Goal: Navigation & Orientation: Find specific page/section

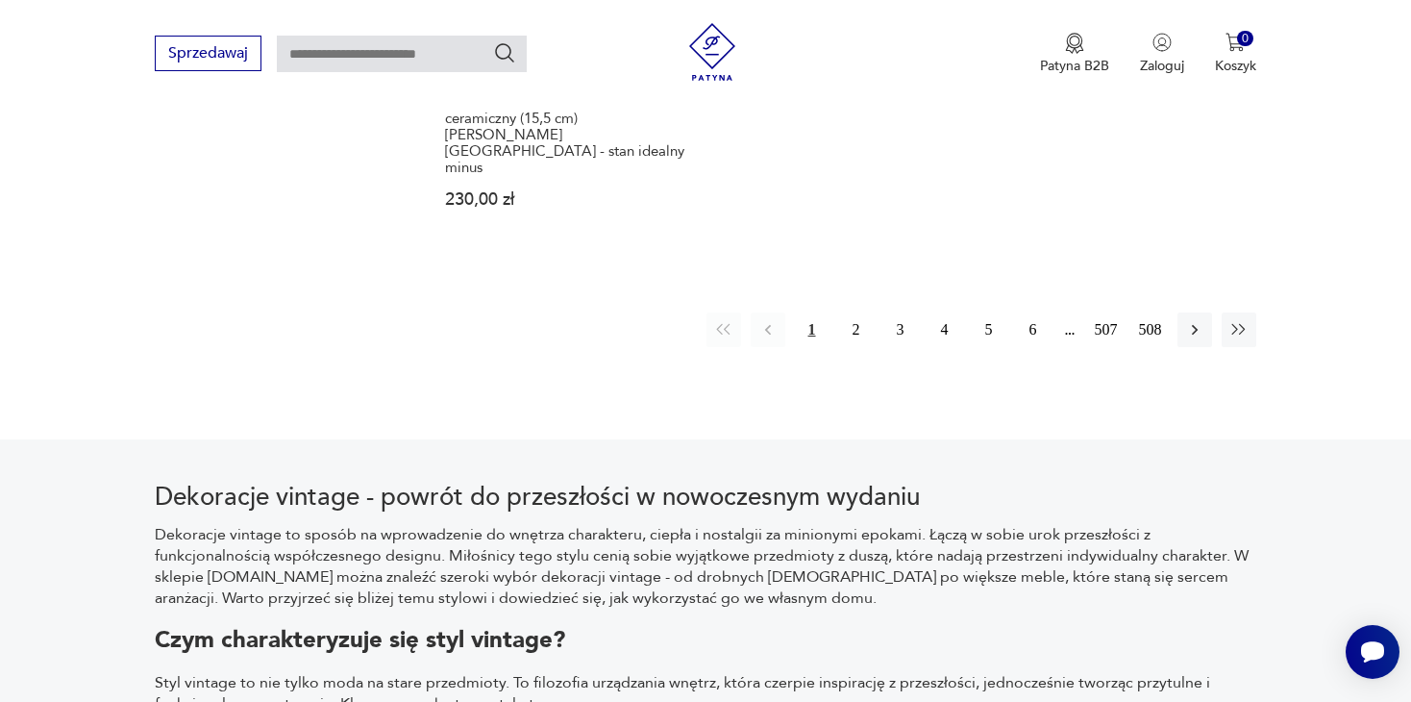
scroll to position [3217, 0]
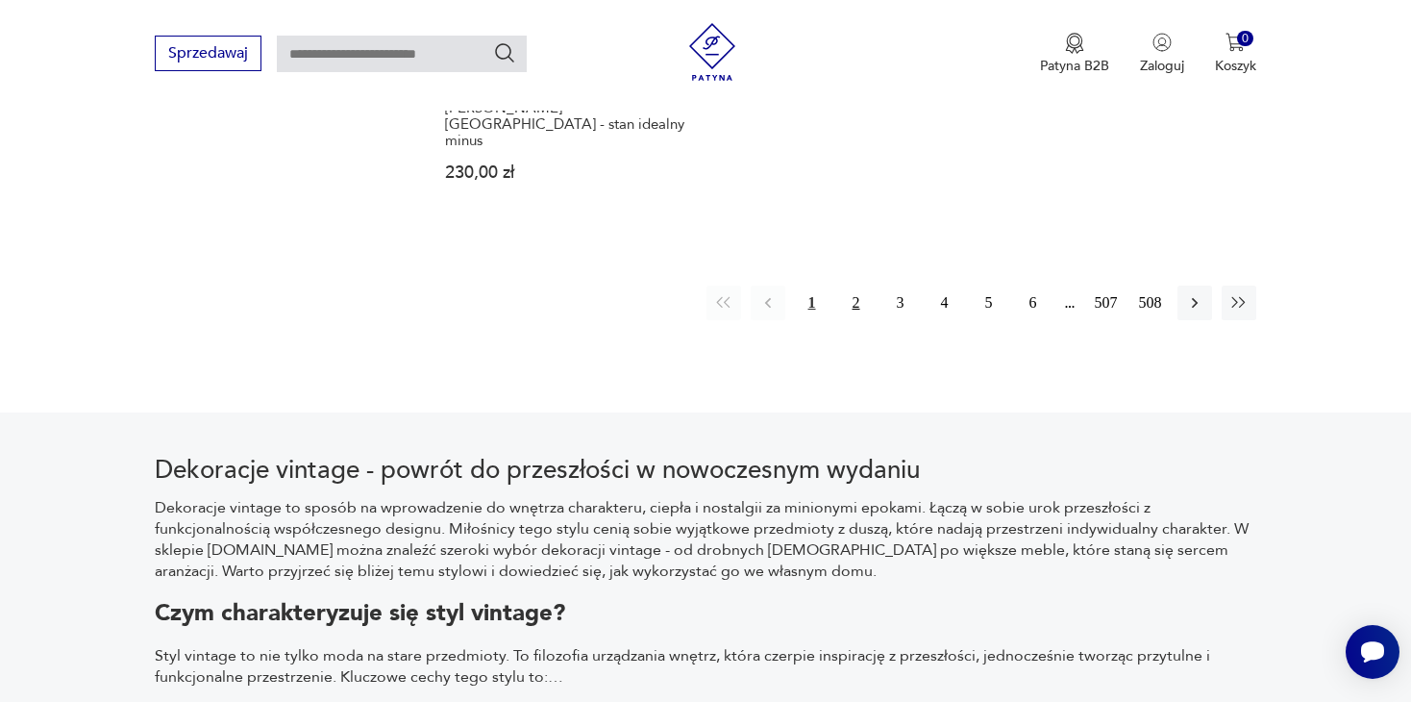
click at [859, 285] on button "2" at bounding box center [856, 302] width 35 height 35
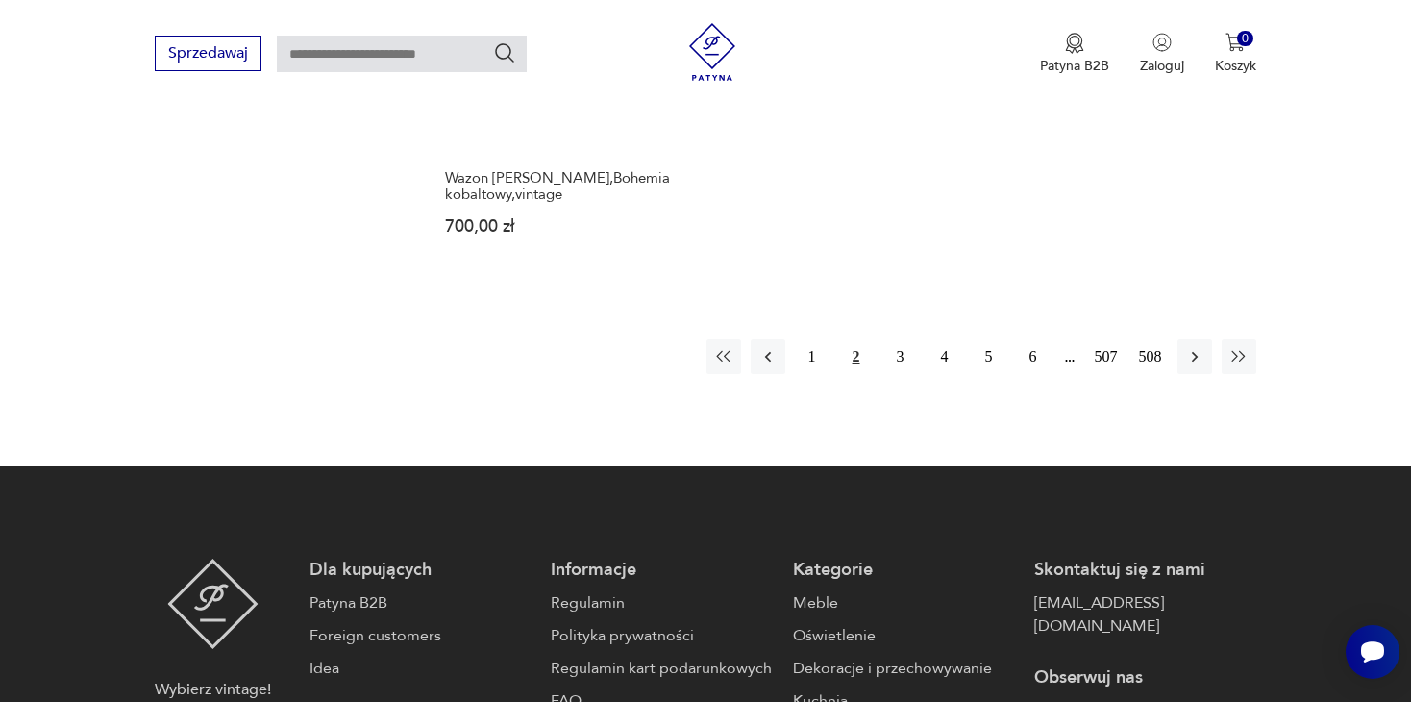
scroll to position [3122, 0]
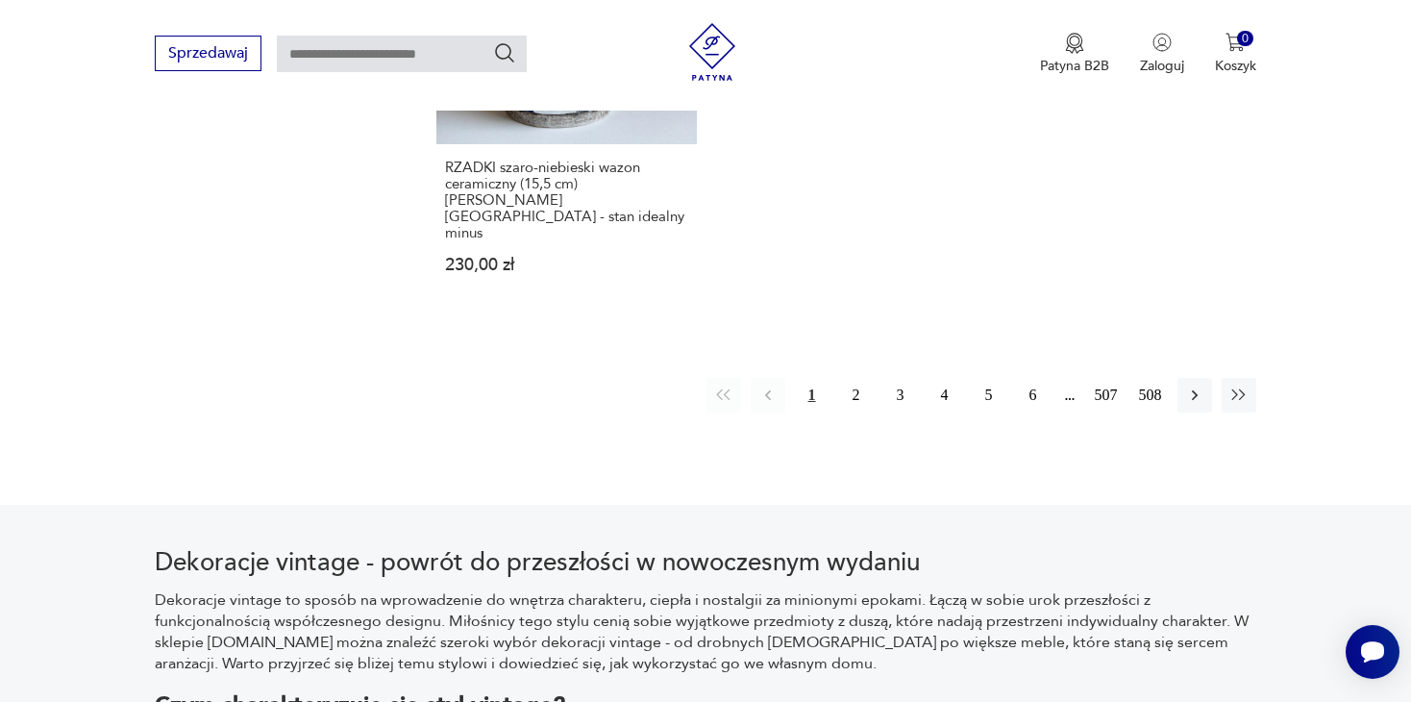
scroll to position [3122, 0]
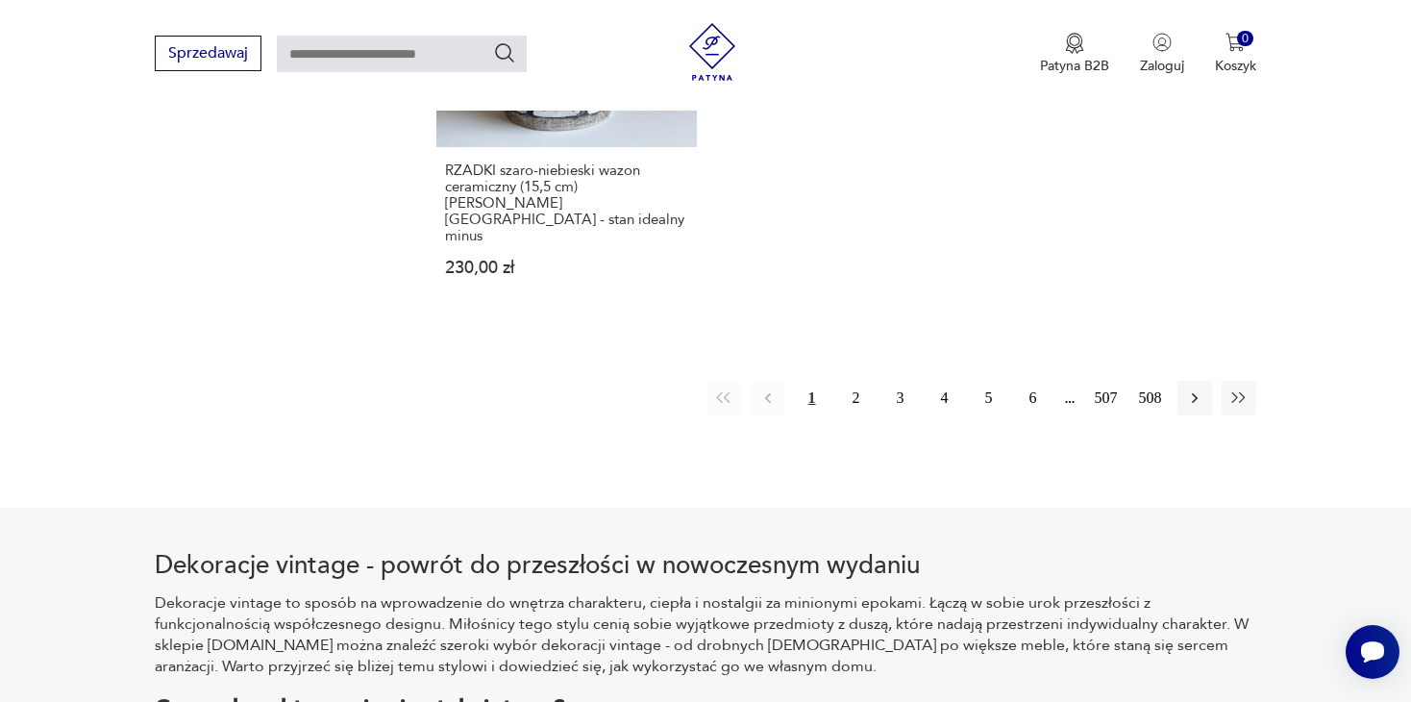
drag, startPoint x: 218, startPoint y: 5, endPoint x: 781, endPoint y: 109, distance: 572.6
click at [781, 109] on div "Sprzedawaj Patyna B2B Zaloguj 0 Koszyk Twój koszyk ( 0 ) Brak produktów w koszy…" at bounding box center [705, 55] width 1411 height 111
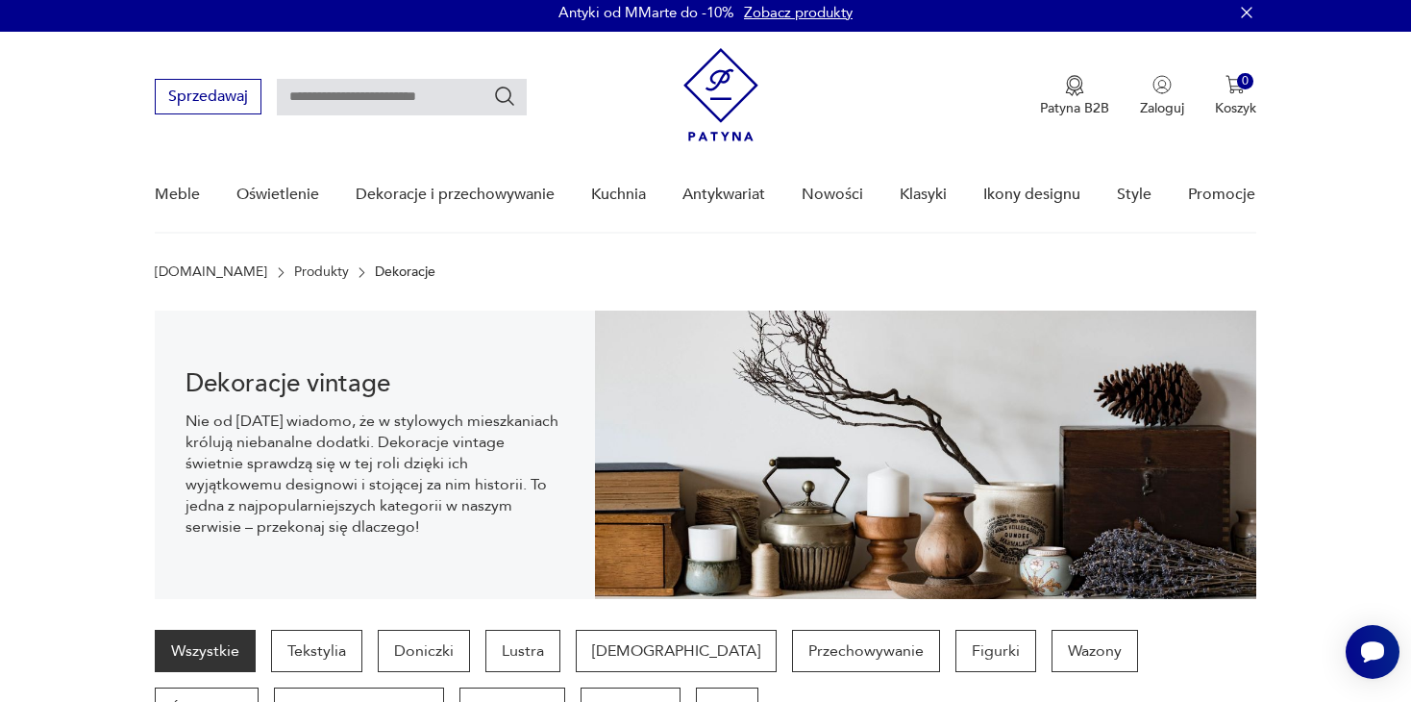
scroll to position [0, 0]
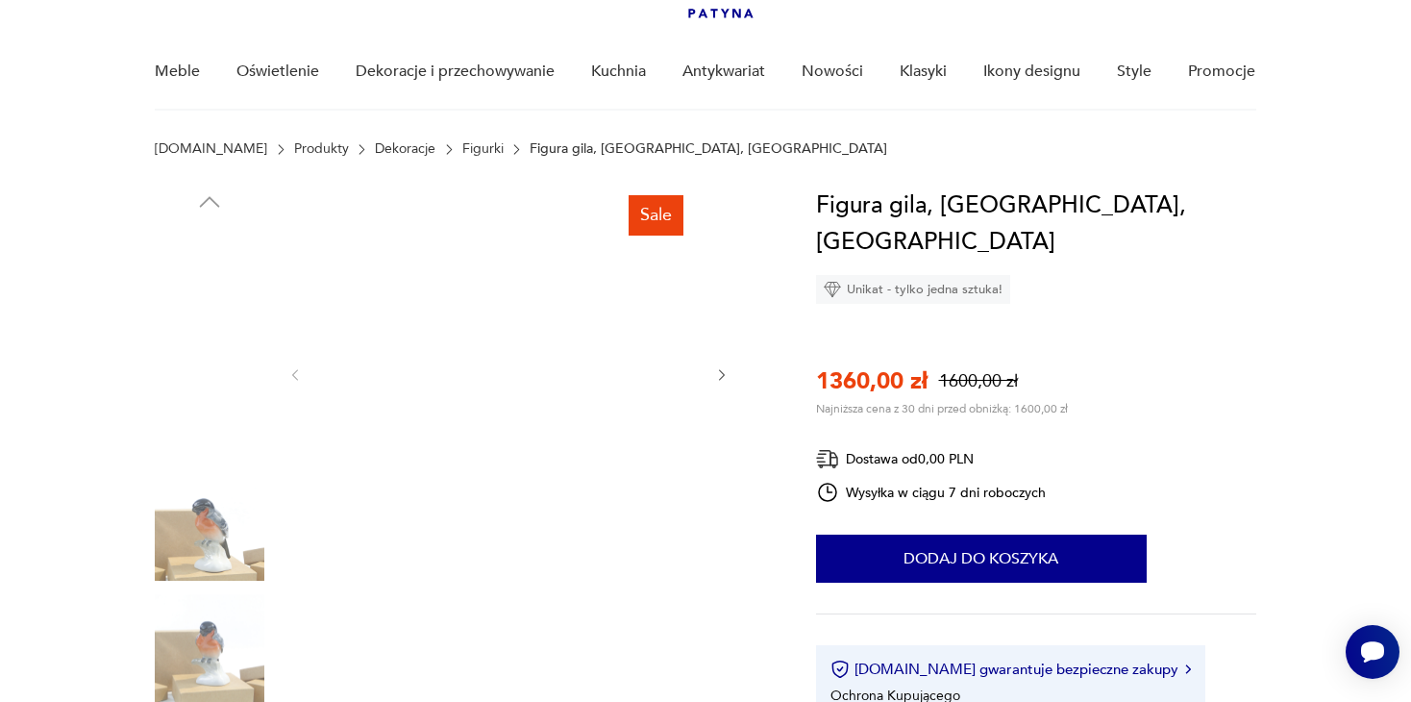
scroll to position [127, 0]
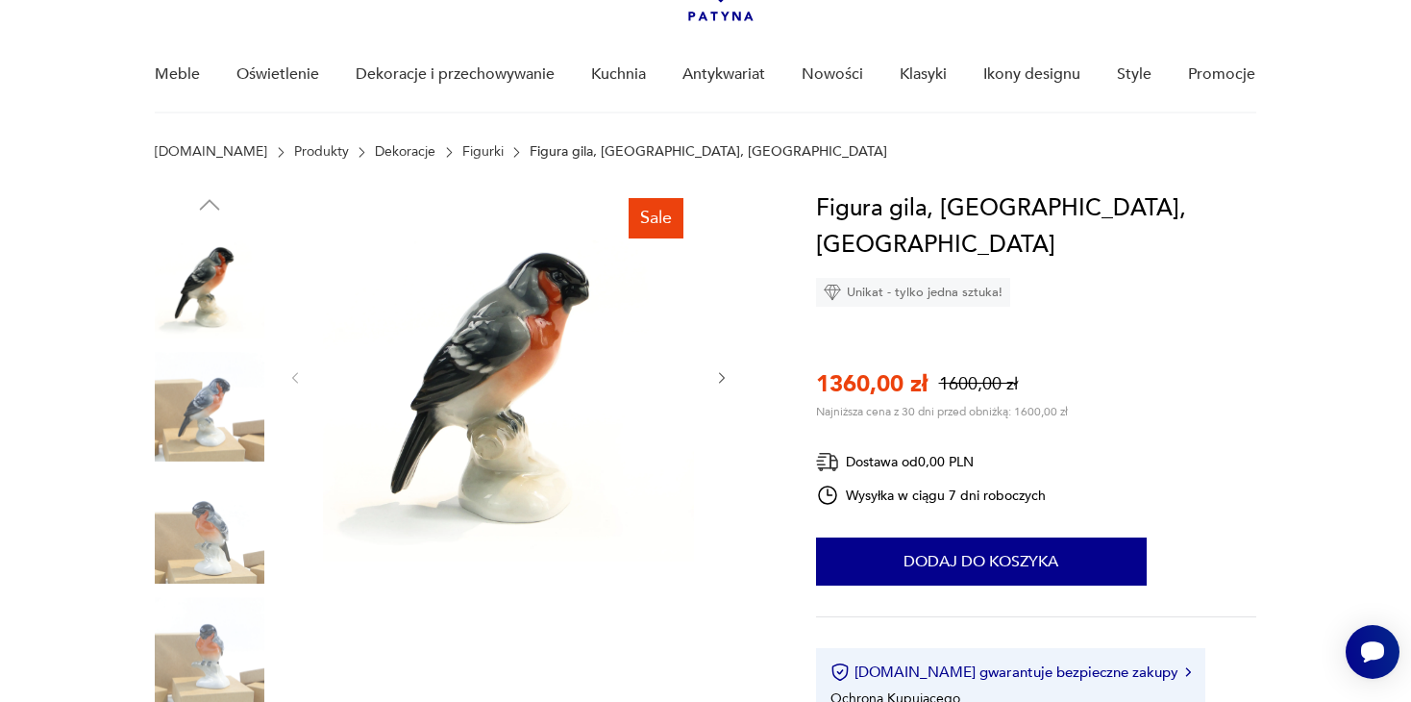
click at [716, 381] on icon "button" at bounding box center [722, 378] width 16 height 16
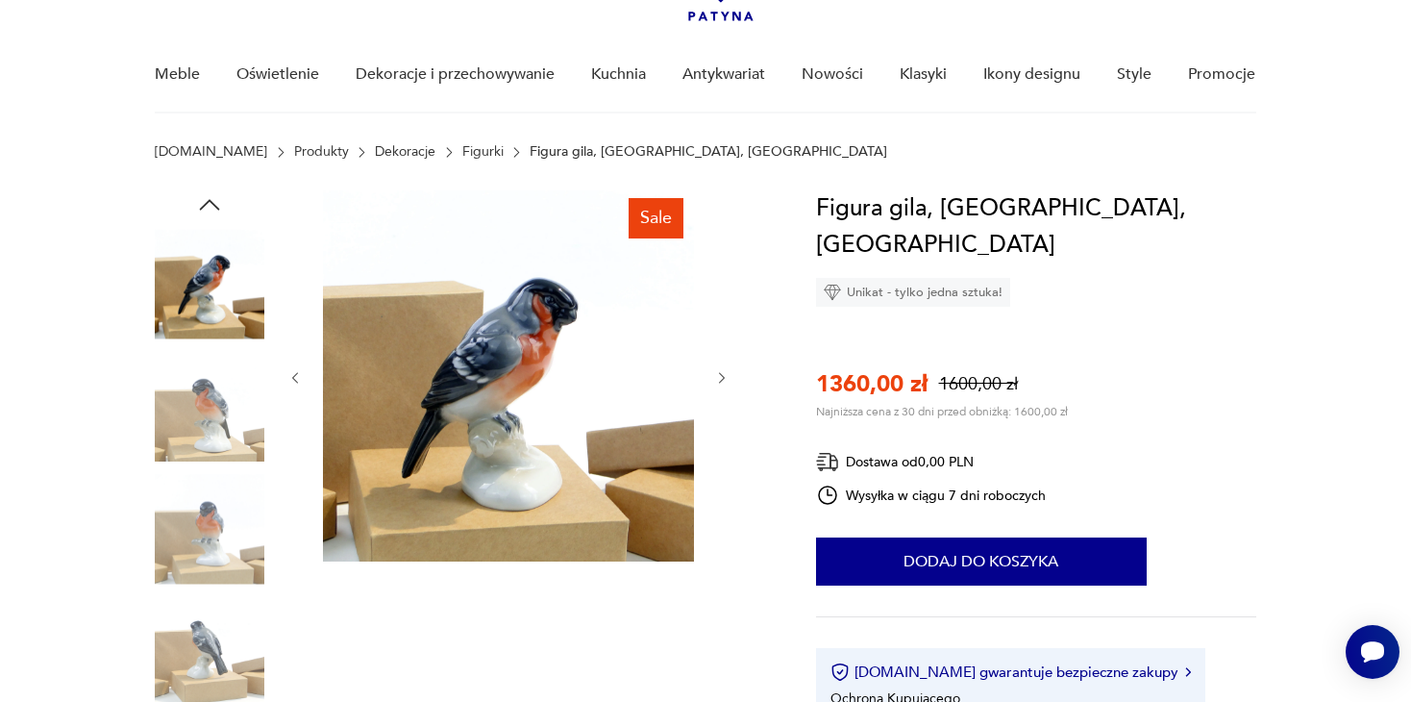
click at [729, 377] on icon "button" at bounding box center [722, 378] width 16 height 16
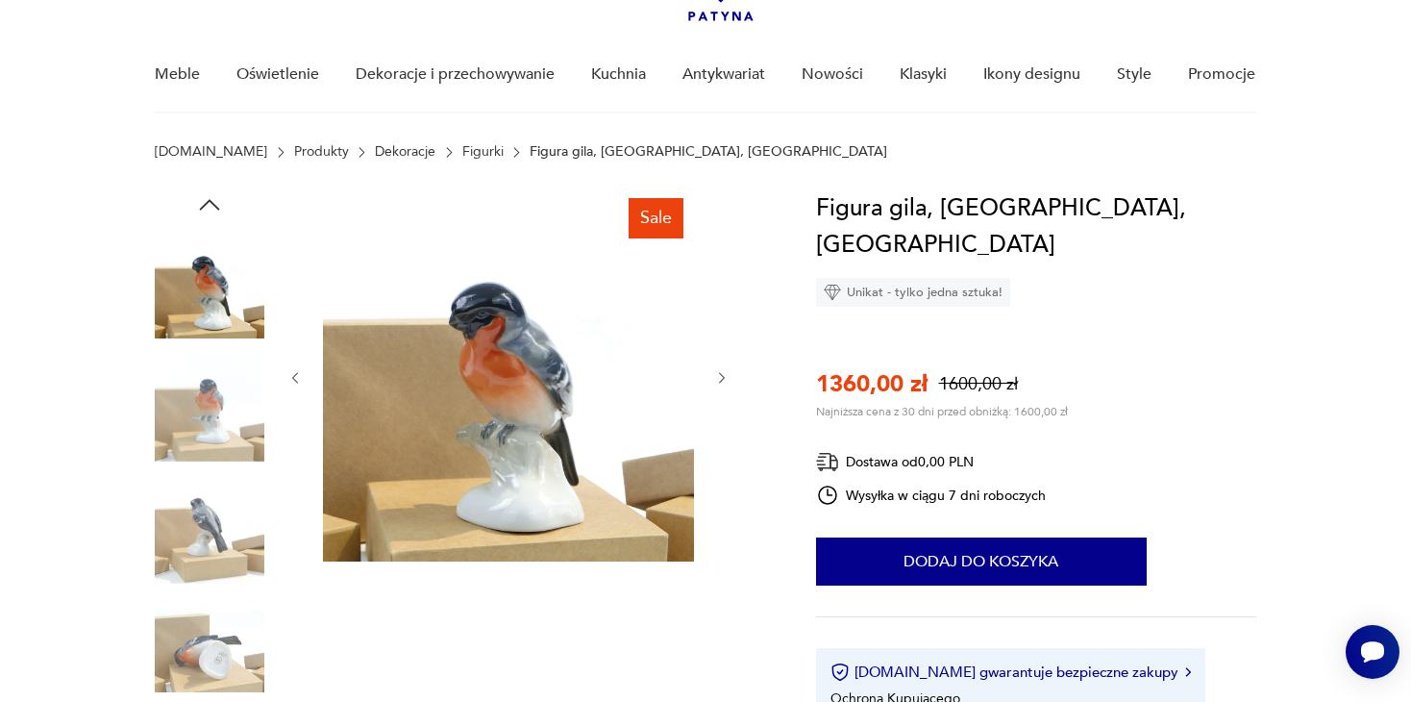
click at [729, 377] on icon "button" at bounding box center [722, 378] width 16 height 16
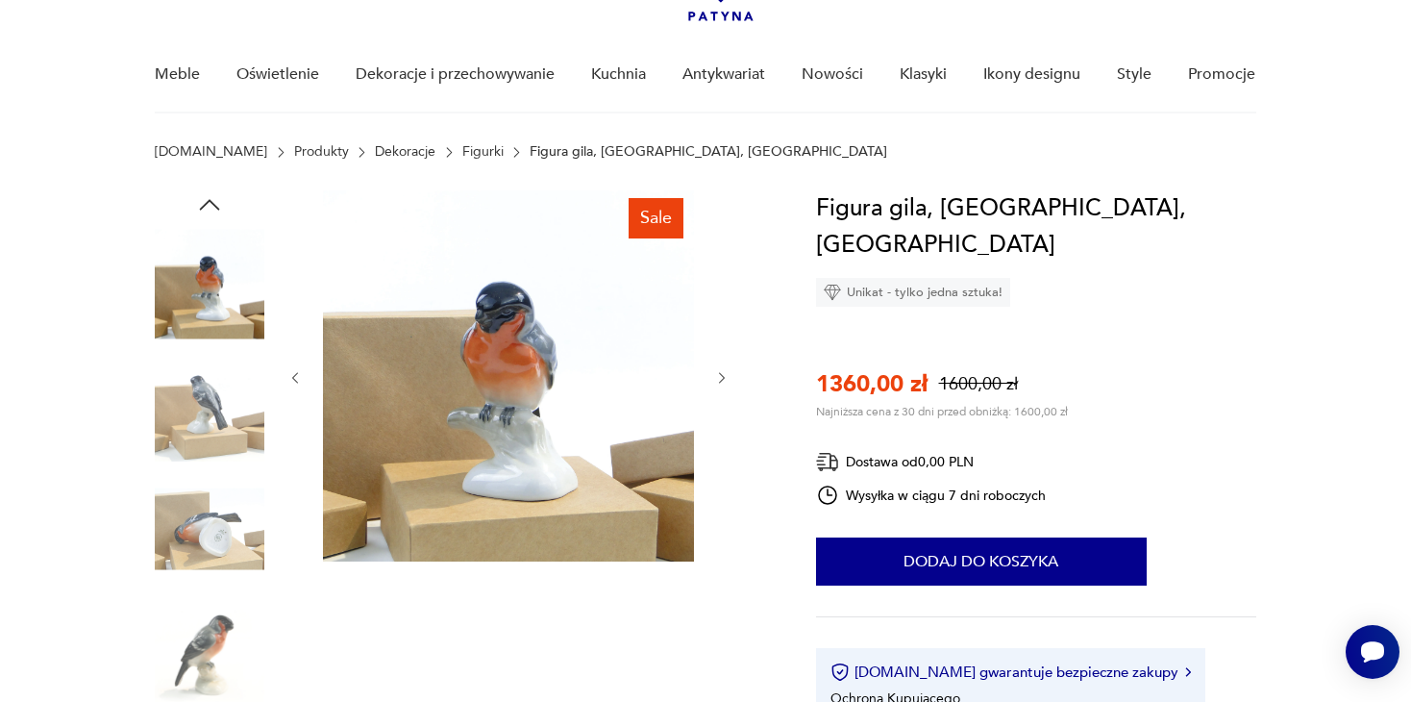
click at [717, 370] on icon "button" at bounding box center [722, 378] width 16 height 16
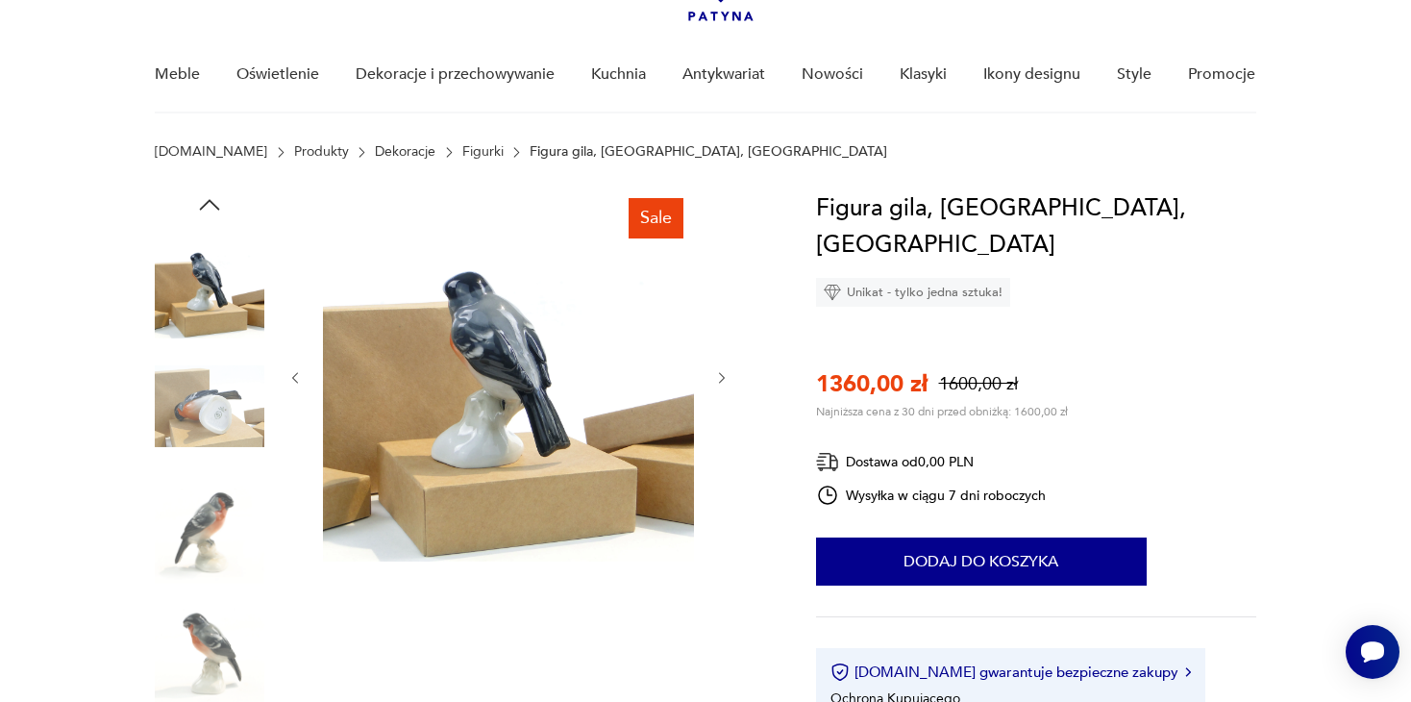
click at [717, 370] on icon "button" at bounding box center [722, 378] width 16 height 16
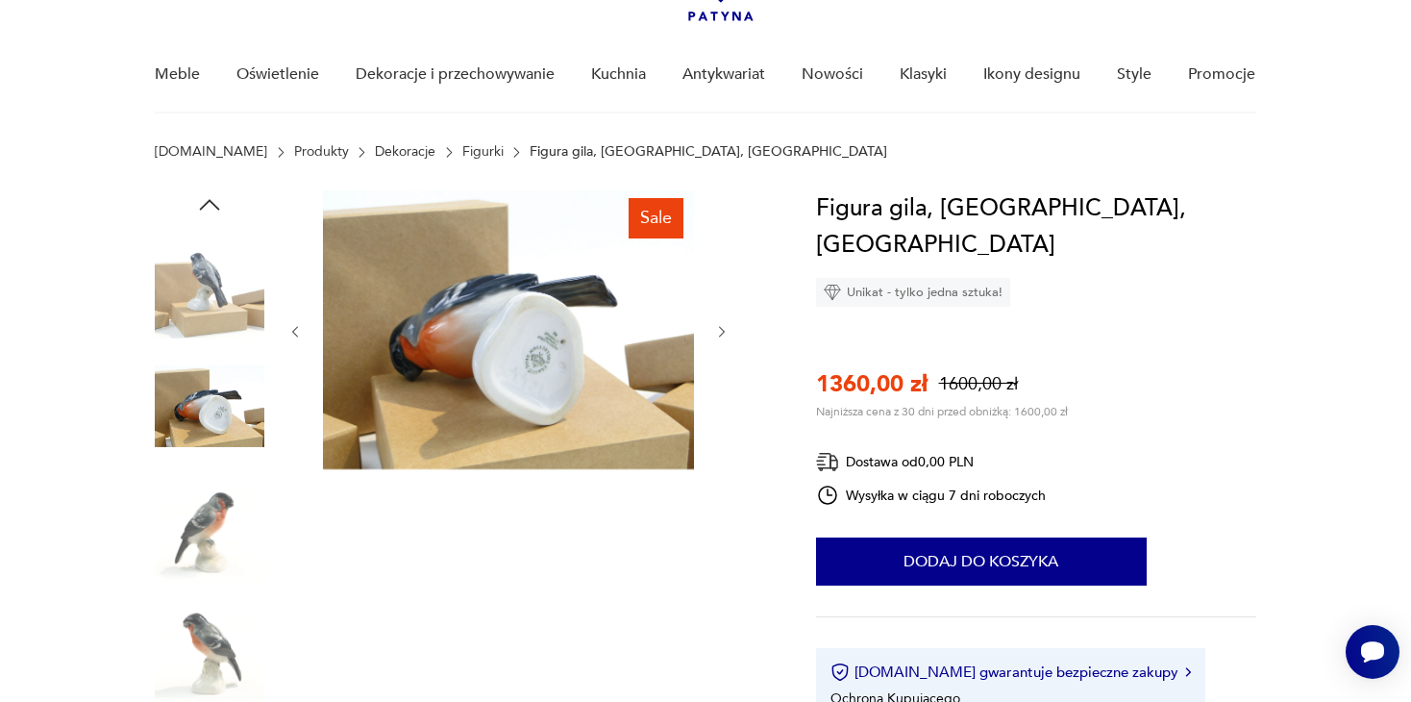
click at [717, 370] on div at bounding box center [508, 331] width 442 height 283
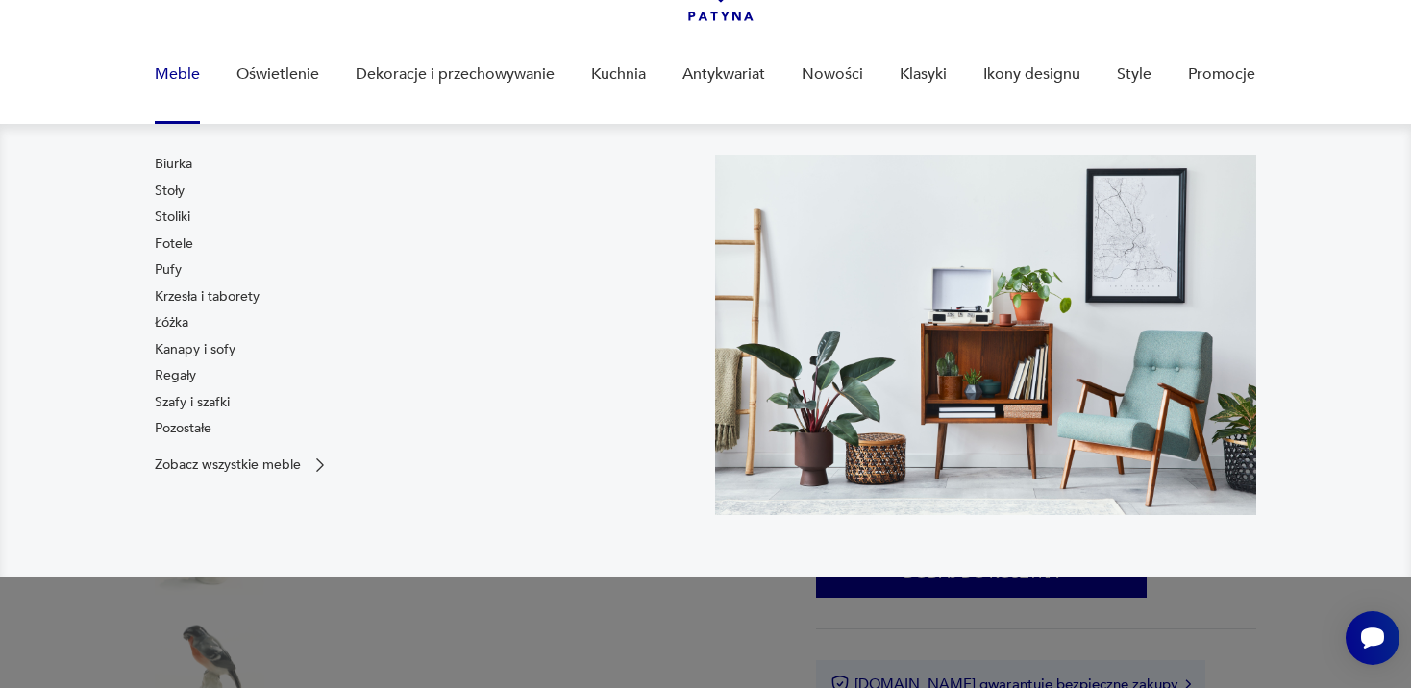
click at [185, 68] on link "Meble" at bounding box center [177, 74] width 45 height 74
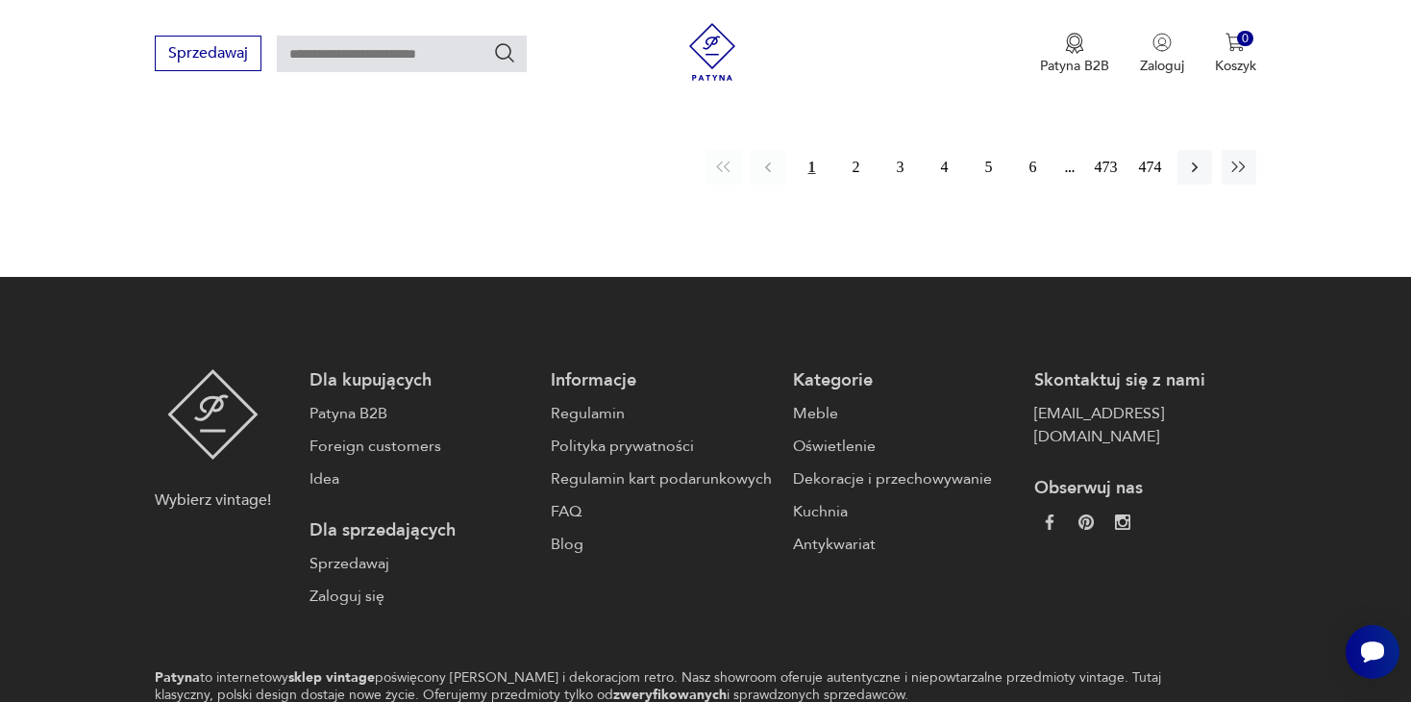
scroll to position [3458, 0]
